Goal: Information Seeking & Learning: Compare options

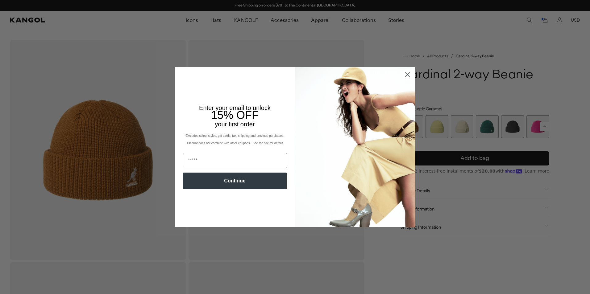
click at [405, 75] on icon "Close dialog" at bounding box center [407, 75] width 4 height 4
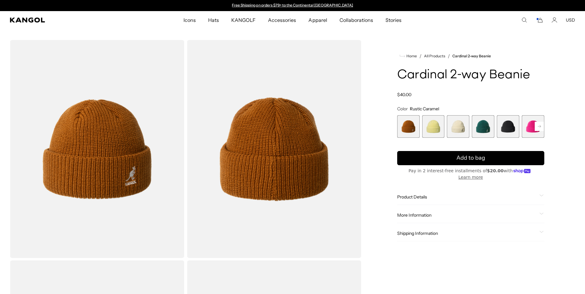
click at [523, 21] on use "Search here" at bounding box center [524, 20] width 5 height 5
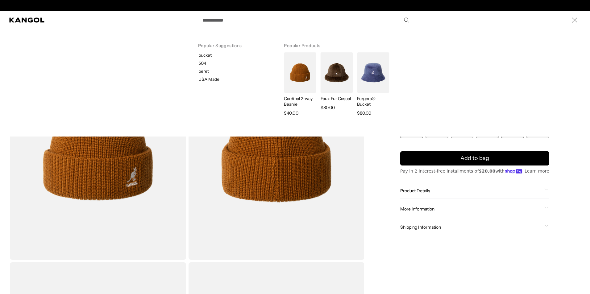
scroll to position [0, 127]
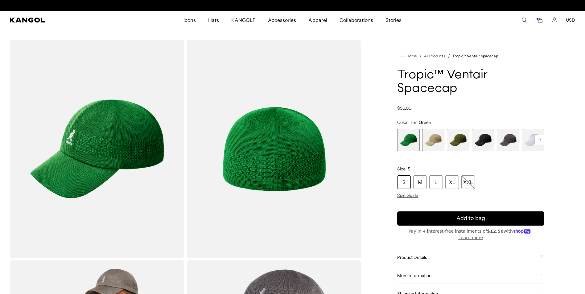
scroll to position [0, 127]
click at [542, 139] on rect at bounding box center [539, 139] width 9 height 9
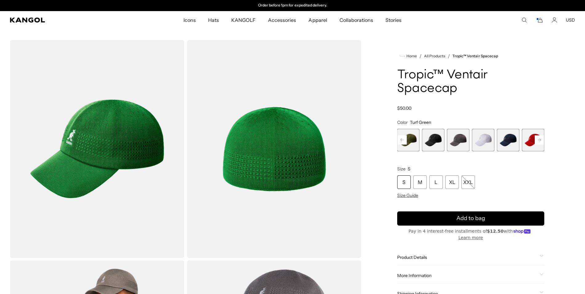
click at [542, 139] on span "8 of 8" at bounding box center [533, 140] width 23 height 23
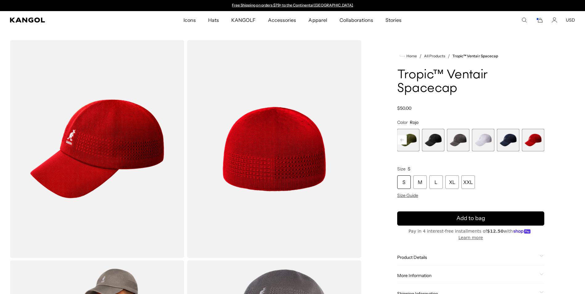
click at [404, 139] on rect at bounding box center [402, 139] width 9 height 9
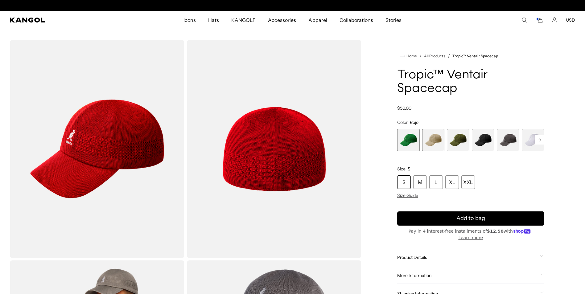
scroll to position [0, 127]
click at [538, 138] on rect at bounding box center [539, 139] width 9 height 9
click at [402, 139] on rect at bounding box center [402, 139] width 9 height 9
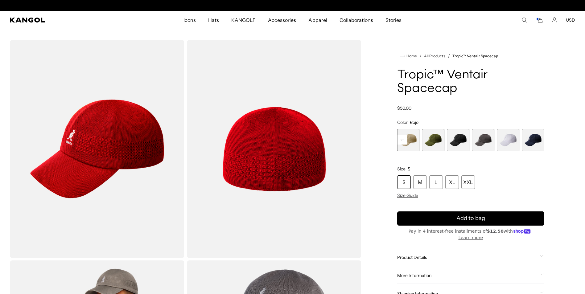
scroll to position [0, 127]
click at [402, 139] on rect at bounding box center [402, 139] width 9 height 9
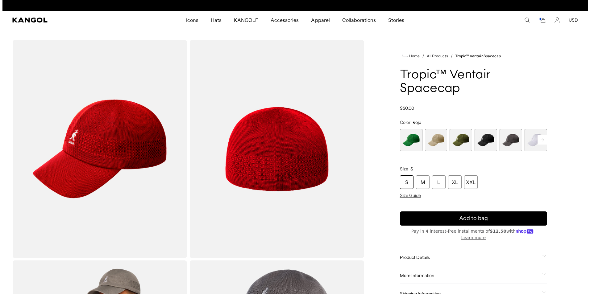
scroll to position [0, 0]
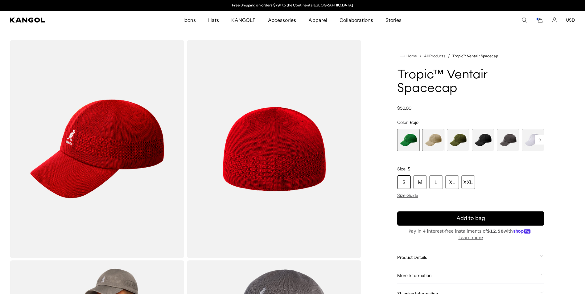
click at [525, 18] on icon "Search here" at bounding box center [525, 20] width 6 height 6
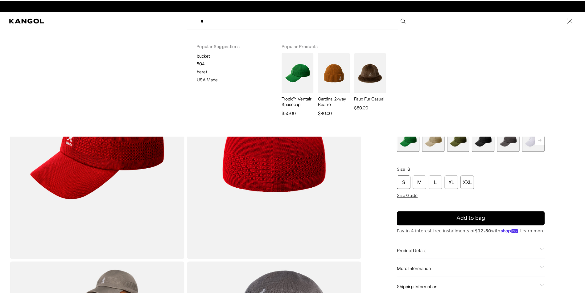
scroll to position [0, 127]
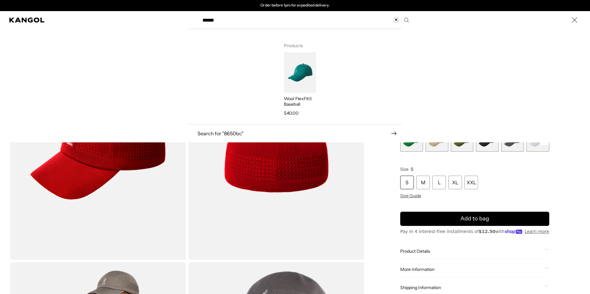
type input "******"
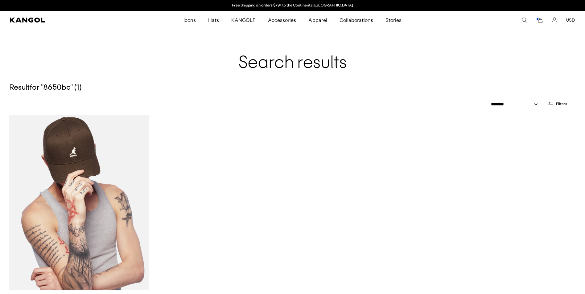
click at [77, 202] on img at bounding box center [79, 203] width 140 height 176
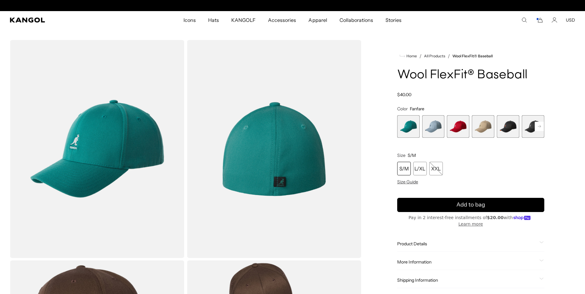
scroll to position [0, 127]
click at [422, 259] on span "More Information" at bounding box center [467, 262] width 140 height 6
click at [455, 270] on td "8650BC" at bounding box center [482, 276] width 81 height 12
copy td "8650BC"
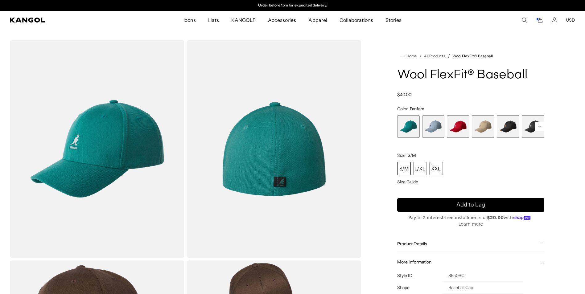
click at [538, 126] on rect at bounding box center [539, 126] width 9 height 9
click at [540, 127] on icon at bounding box center [539, 126] width 3 height 2
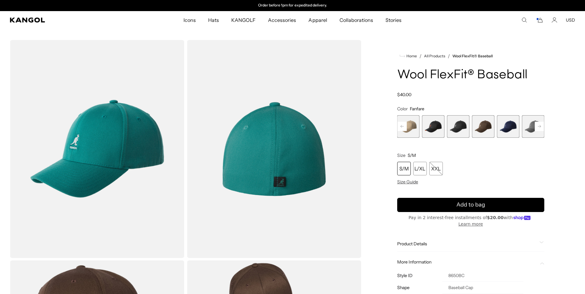
click at [540, 127] on icon at bounding box center [539, 126] width 3 height 2
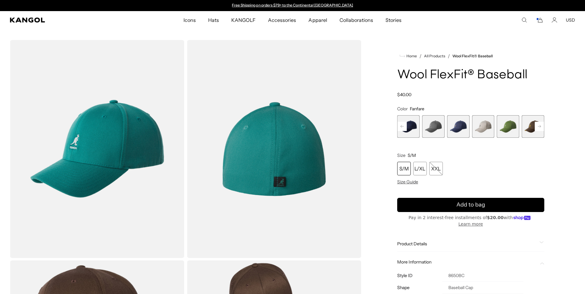
click at [540, 127] on icon at bounding box center [539, 126] width 3 height 2
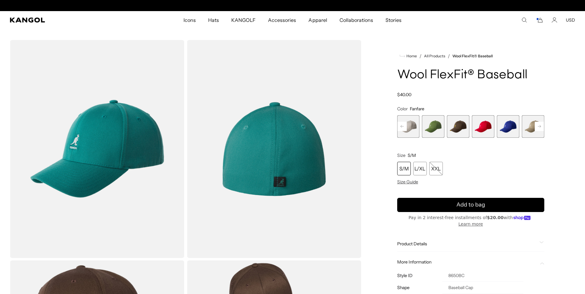
scroll to position [0, 127]
click at [540, 127] on icon at bounding box center [539, 126] width 3 height 2
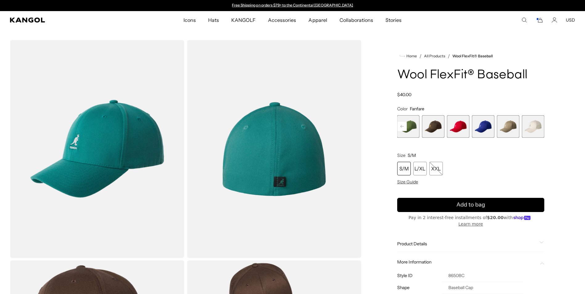
click at [509, 128] on span "16 of 17" at bounding box center [508, 126] width 23 height 23
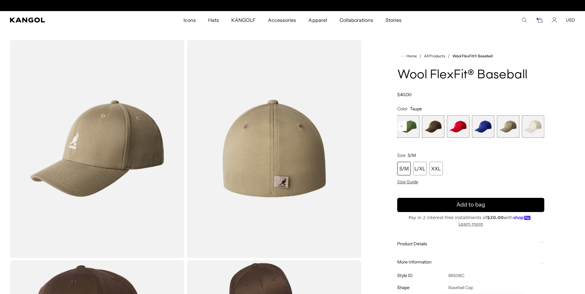
scroll to position [0, 127]
click at [529, 127] on span "17 of 17" at bounding box center [533, 126] width 23 height 23
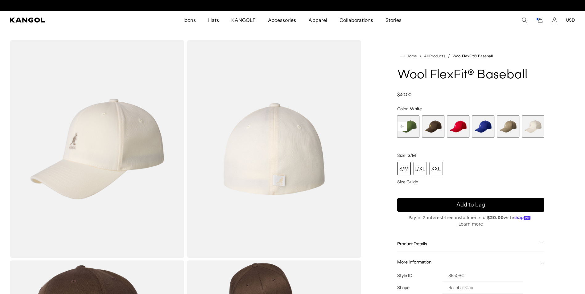
click at [437, 127] on span "13 of 17" at bounding box center [433, 126] width 23 height 23
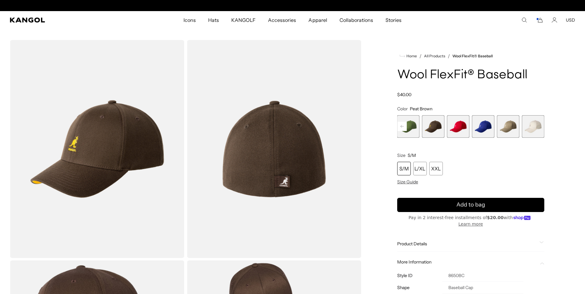
scroll to position [0, 127]
click at [462, 129] on span "14 of 17" at bounding box center [458, 126] width 23 height 23
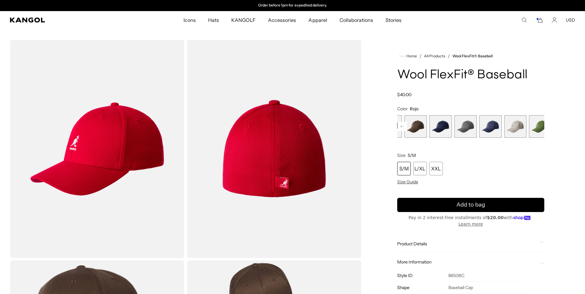
drag, startPoint x: 440, startPoint y: 128, endPoint x: 574, endPoint y: 129, distance: 133.6
click at [574, 129] on div "Home / All Products / Wool FlexFit® Baseball Wool FlexFit® Baseball Regular pri…" at bounding box center [471, 259] width 209 height 439
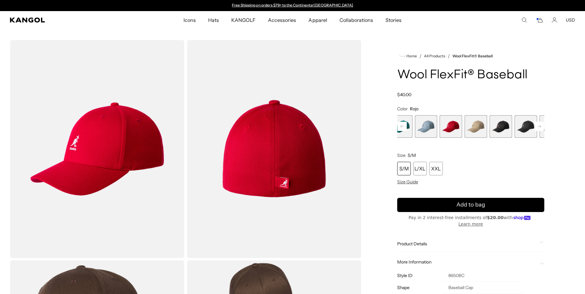
drag, startPoint x: 438, startPoint y: 131, endPoint x: 556, endPoint y: 133, distance: 117.9
click at [556, 133] on div "Home / All Products / Wool FlexFit® Baseball Wool FlexFit® Baseball Regular pri…" at bounding box center [471, 259] width 209 height 439
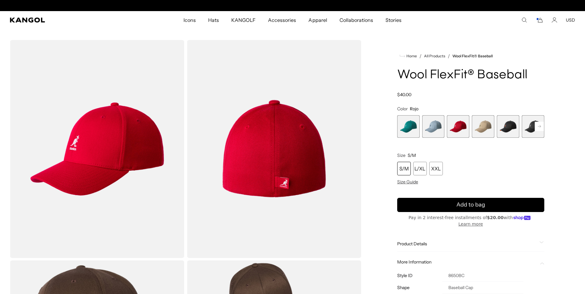
scroll to position [0, 127]
click at [462, 129] on span "3 of 17" at bounding box center [458, 126] width 23 height 23
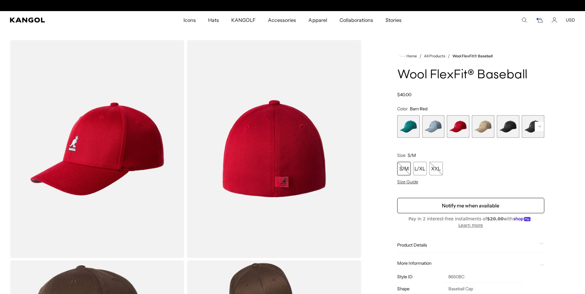
scroll to position [0, 127]
drag, startPoint x: 31, startPoint y: 18, endPoint x: 39, endPoint y: 21, distance: 8.8
click at [31, 18] on icon "Kangol" at bounding box center [27, 20] width 35 height 5
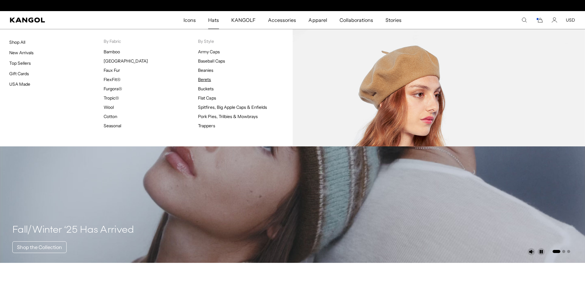
scroll to position [0, 127]
click at [208, 80] on link "Berets" at bounding box center [204, 80] width 13 height 6
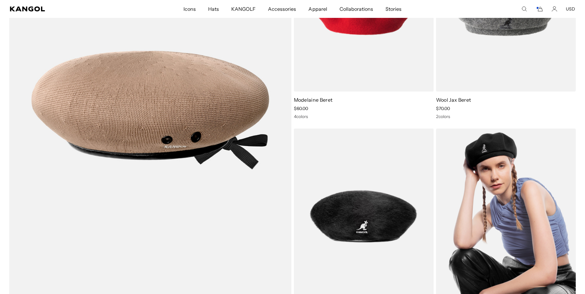
scroll to position [0, 127]
click at [465, 158] on img at bounding box center [506, 217] width 140 height 176
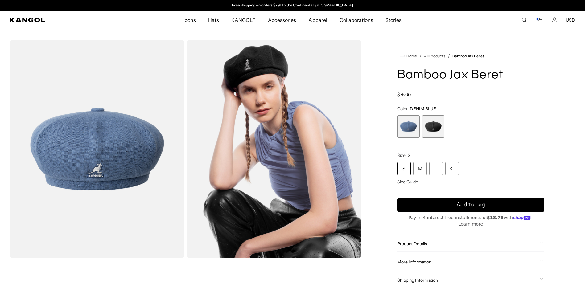
click at [431, 126] on span "2 of 2" at bounding box center [433, 126] width 23 height 23
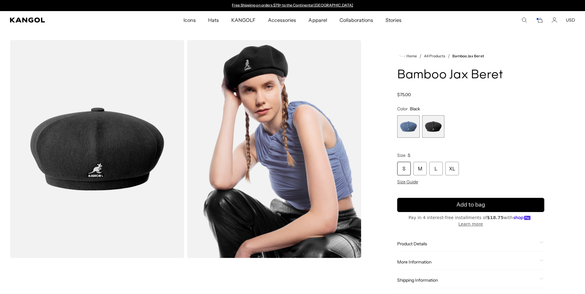
click at [414, 129] on span "1 of 2" at bounding box center [408, 126] width 23 height 23
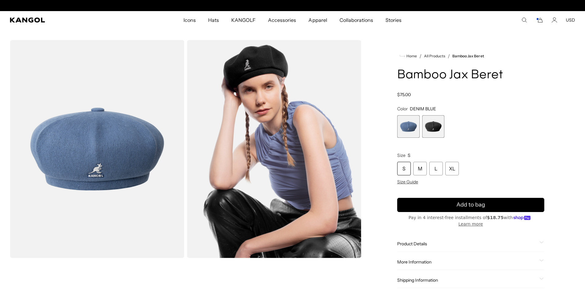
scroll to position [0, 127]
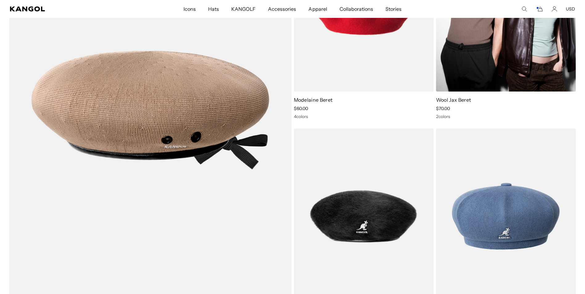
click at [472, 72] on img at bounding box center [506, 4] width 140 height 176
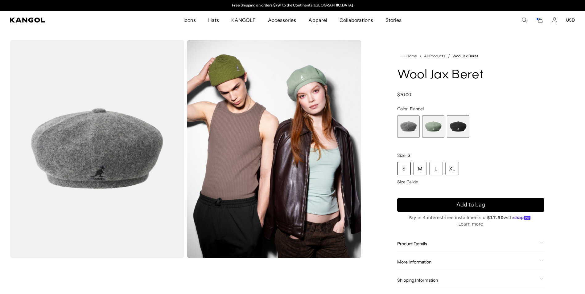
click at [429, 129] on span "2 of 3" at bounding box center [433, 126] width 23 height 23
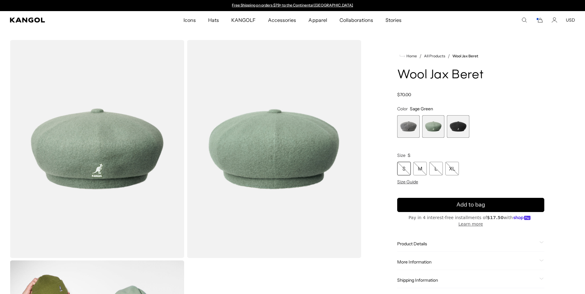
click at [456, 126] on span "3 of 3" at bounding box center [458, 126] width 23 height 23
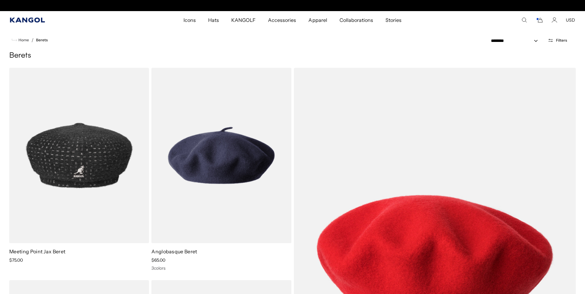
scroll to position [0, 127]
click at [35, 21] on icon "Kangol" at bounding box center [27, 20] width 35 height 5
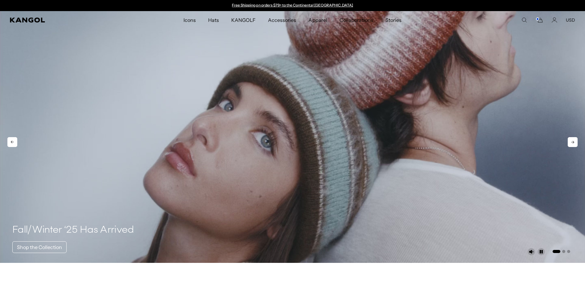
click at [574, 142] on icon at bounding box center [572, 142] width 3 height 3
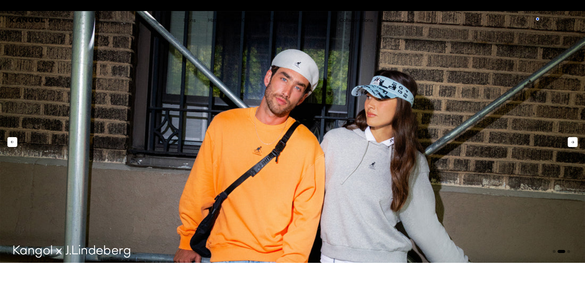
scroll to position [0, 127]
click at [574, 142] on icon at bounding box center [572, 142] width 3 height 3
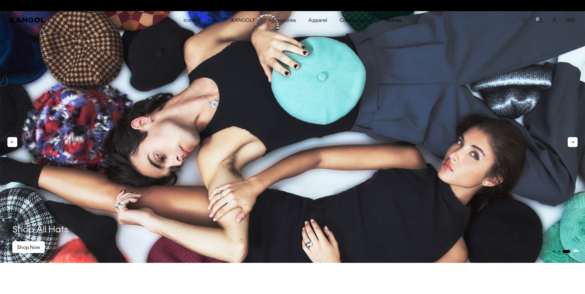
scroll to position [0, 0]
click at [574, 142] on icon at bounding box center [572, 142] width 3 height 3
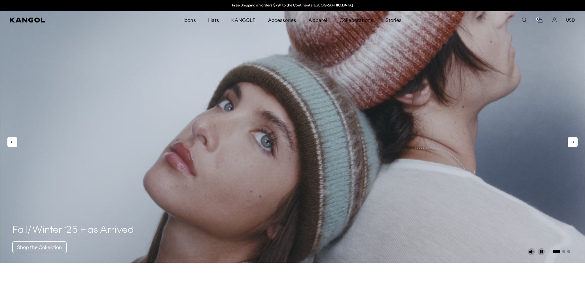
click at [574, 142] on icon at bounding box center [572, 142] width 3 height 3
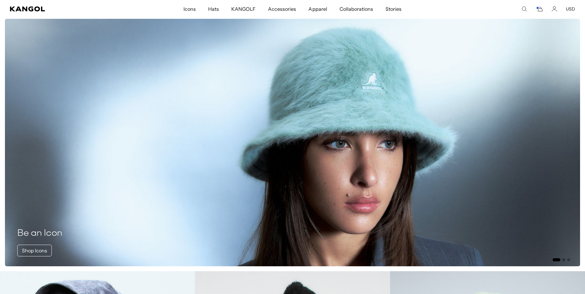
scroll to position [0, 127]
click at [575, 146] on icon at bounding box center [573, 148] width 10 height 10
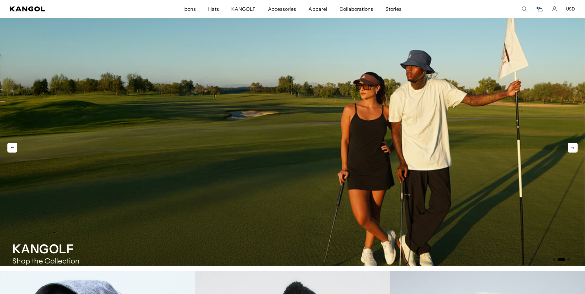
click at [575, 146] on icon at bounding box center [573, 148] width 10 height 10
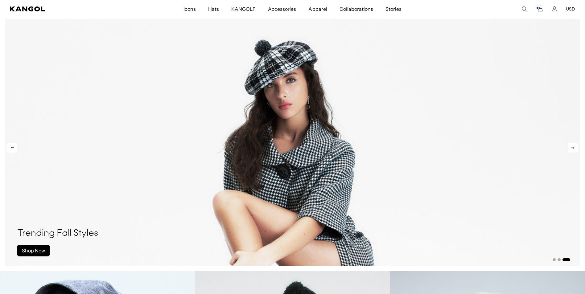
scroll to position [0, 0]
click at [575, 146] on icon at bounding box center [573, 148] width 10 height 10
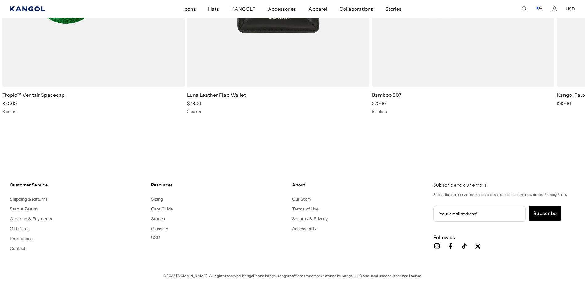
click at [10, 7] on icon "Kangol" at bounding box center [27, 8] width 35 height 5
